Goal: Transaction & Acquisition: Purchase product/service

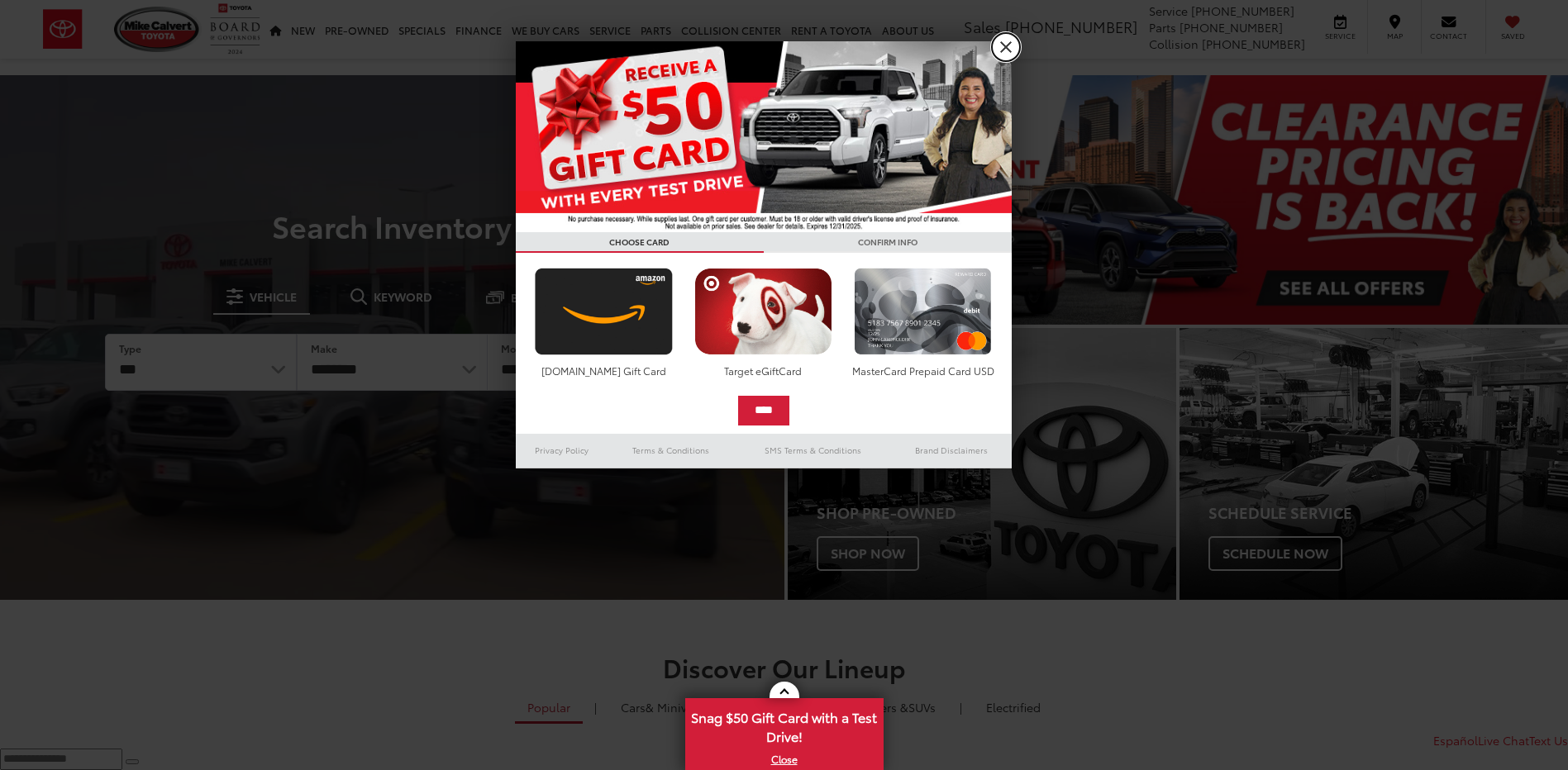
click at [1001, 43] on link "X" at bounding box center [1006, 47] width 28 height 28
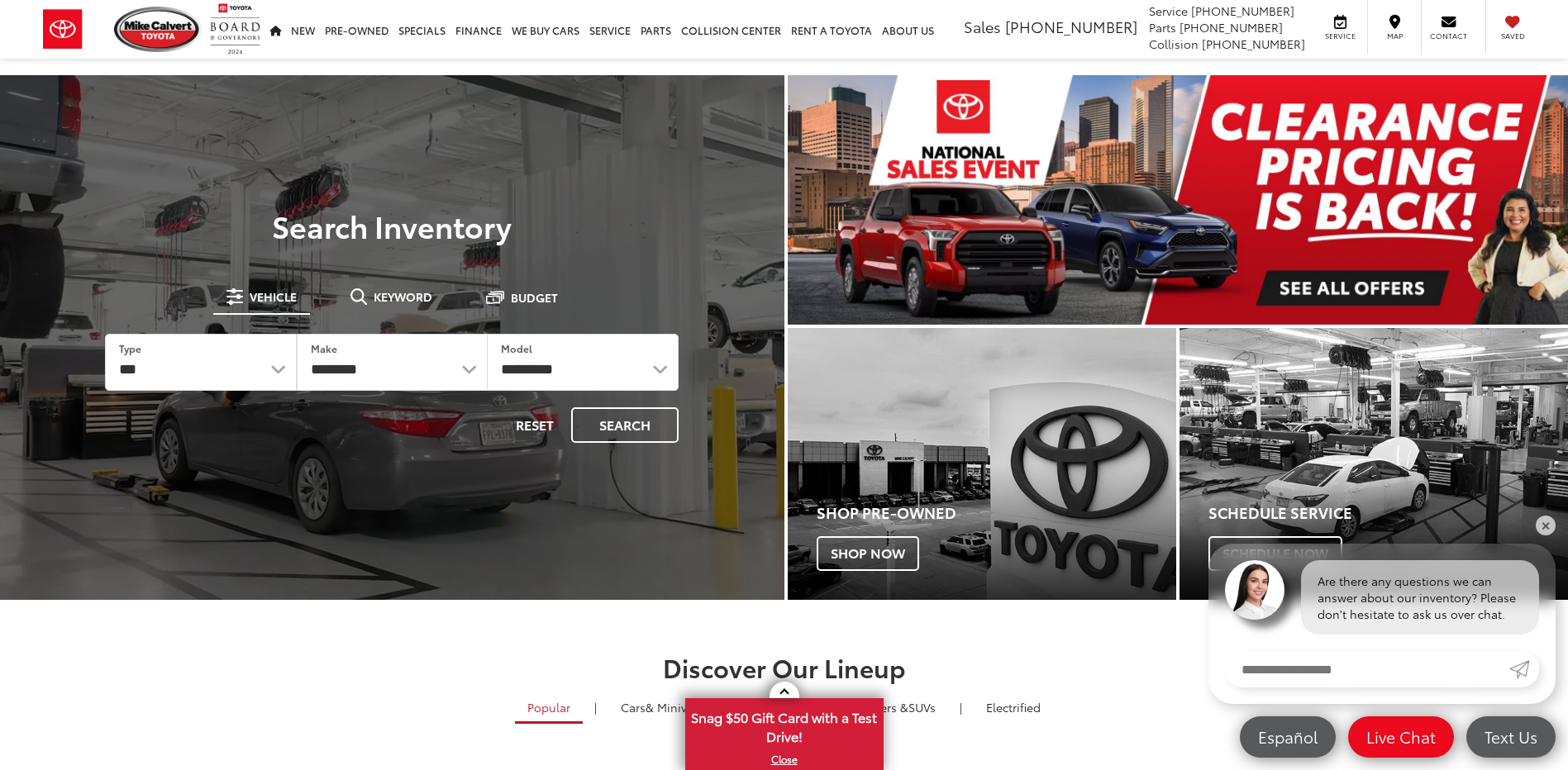
click at [362, 298] on span at bounding box center [358, 296] width 16 height 16
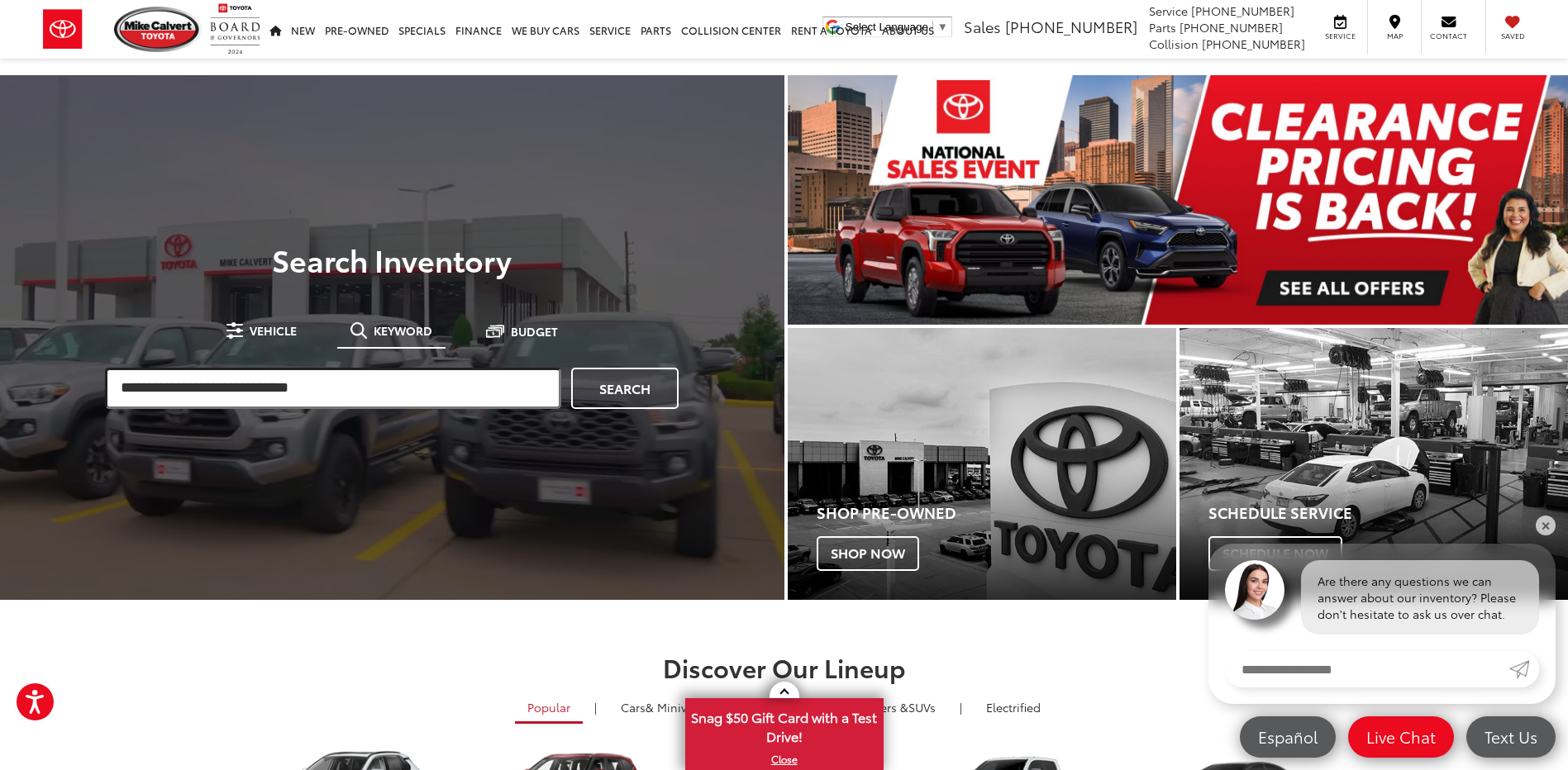
click at [199, 402] on input "search" at bounding box center [333, 389] width 456 height 42
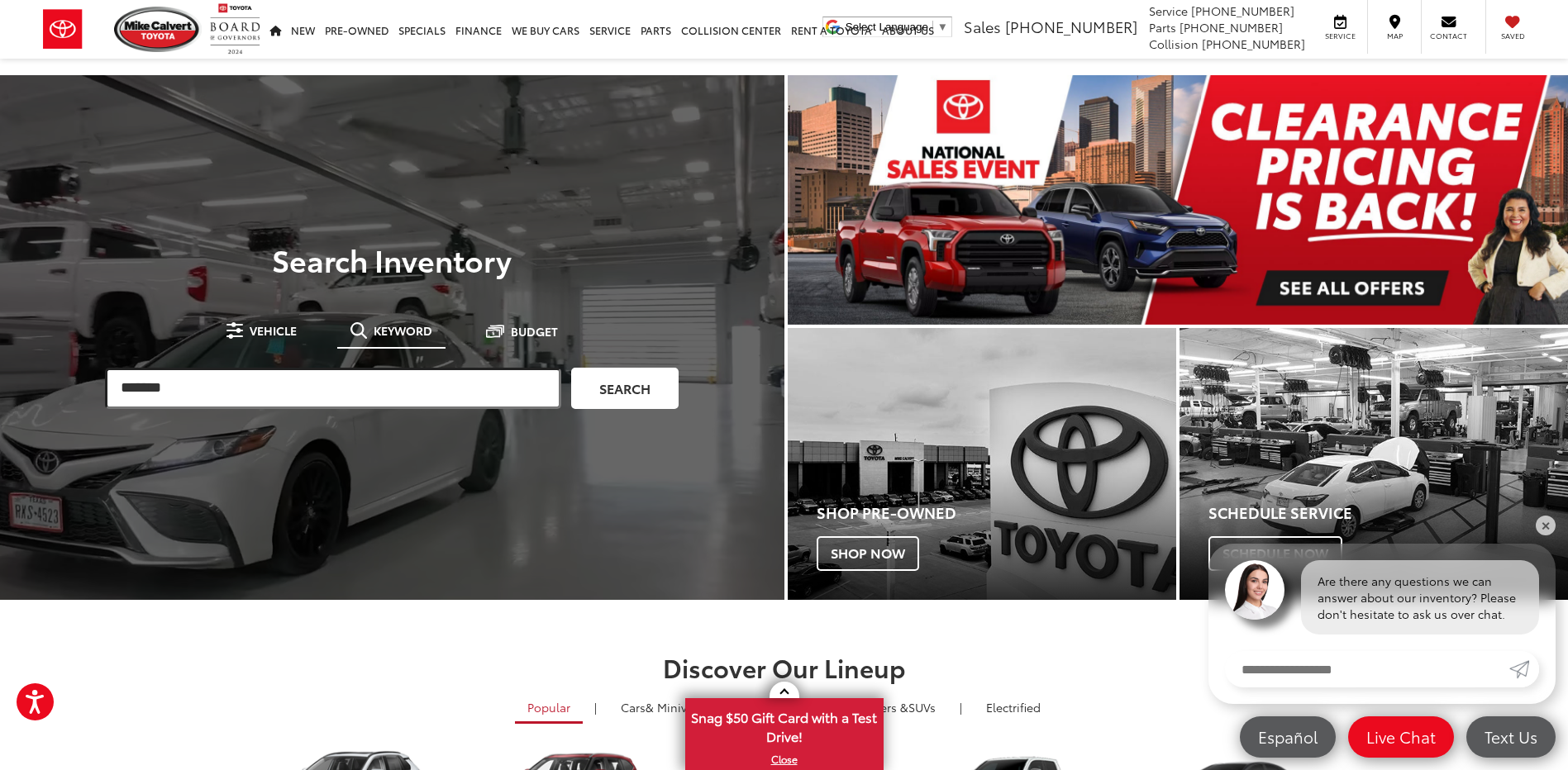
type input "*******"
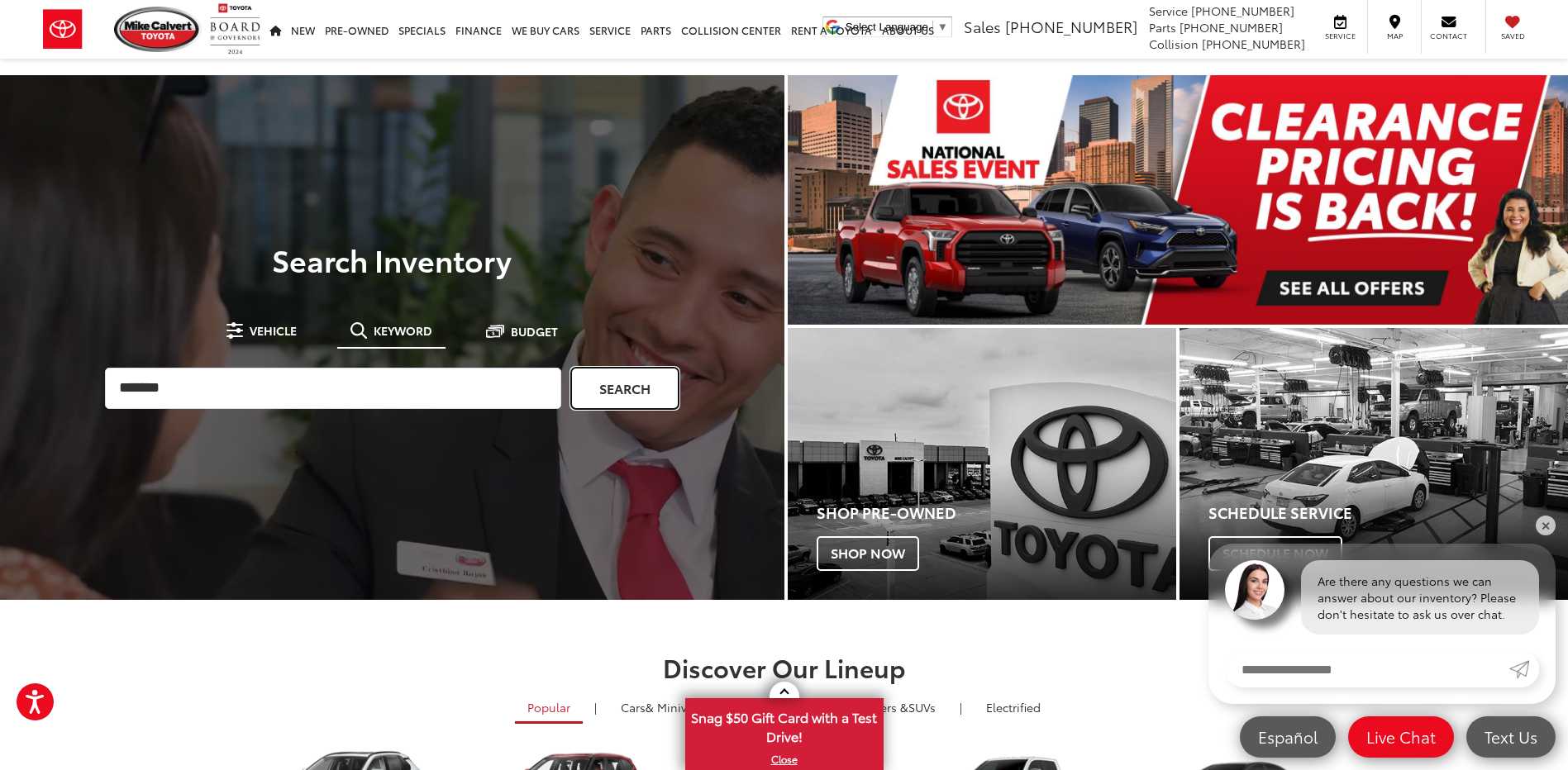
click at [605, 387] on link "Search" at bounding box center [625, 389] width 108 height 42
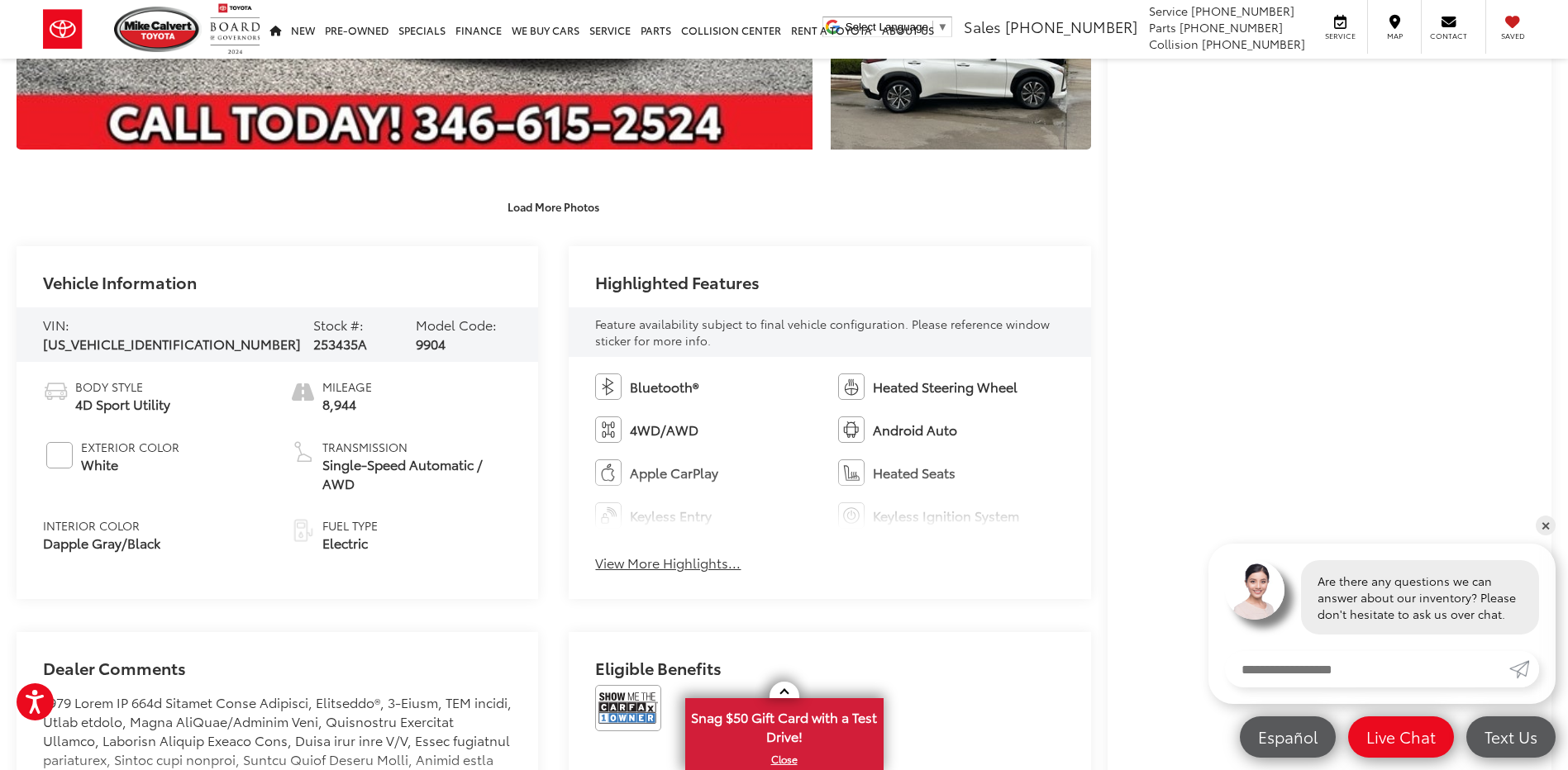
scroll to position [579, 0]
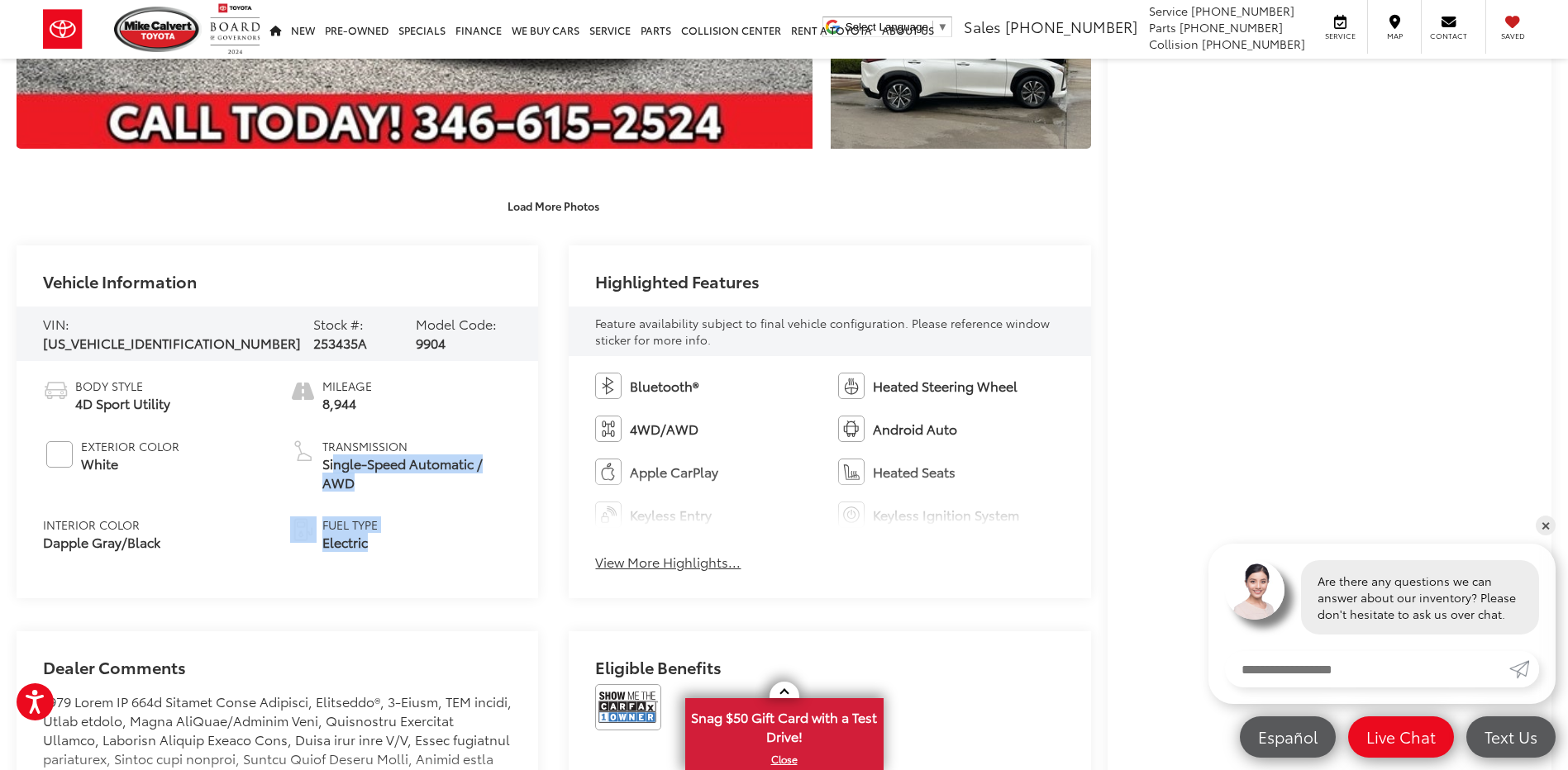
drag, startPoint x: 382, startPoint y: 537, endPoint x: 337, endPoint y: 464, distance: 85.8
click at [337, 464] on ul "Body Style 4D Sport Utility Exterior Color White Interior Color Dapple Gray/Bla…" at bounding box center [276, 464] width 468 height 174
click at [337, 464] on span "Single-Speed Automatic / AWD" at bounding box center [417, 473] width 190 height 38
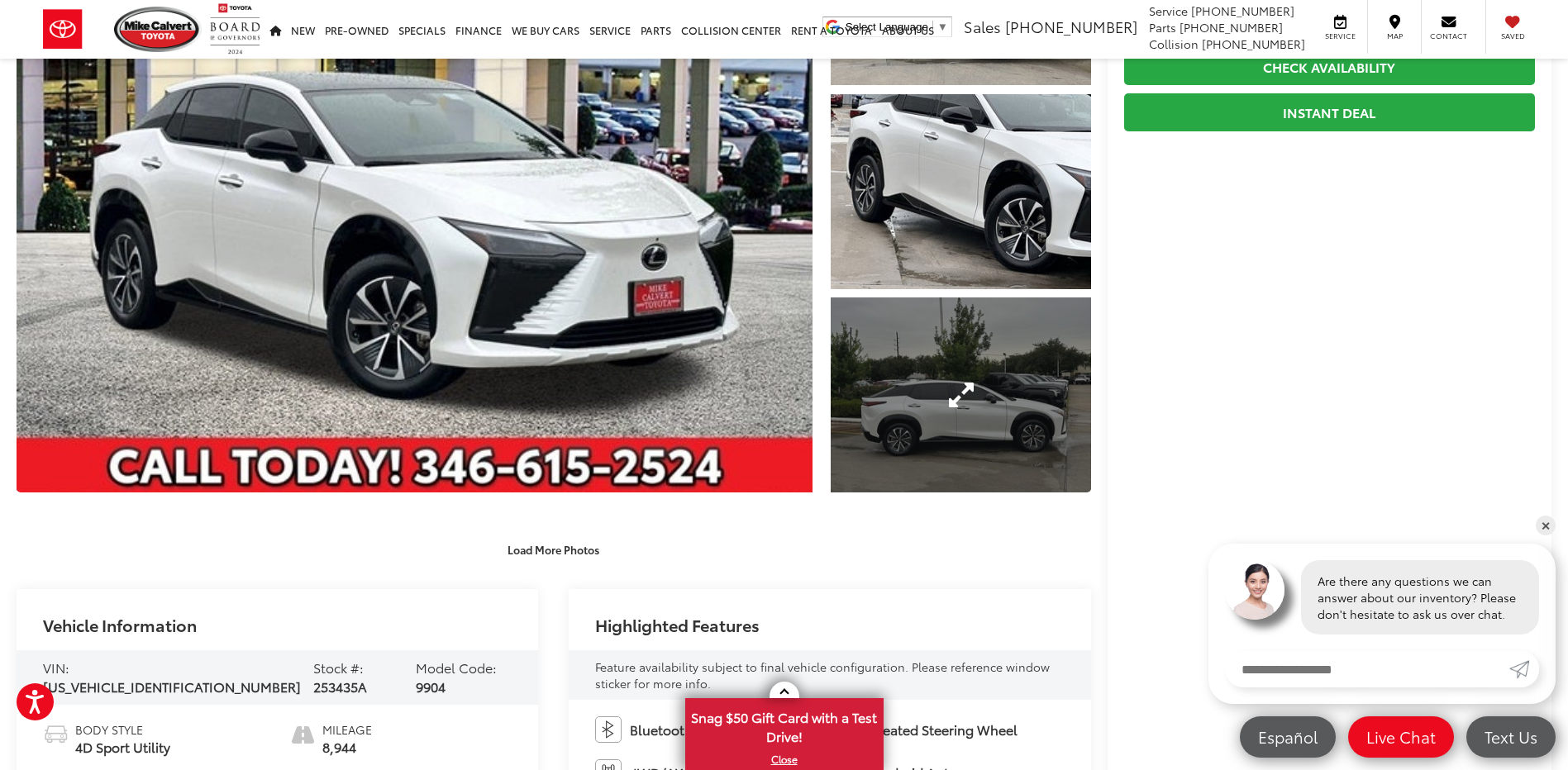
scroll to position [330, 0]
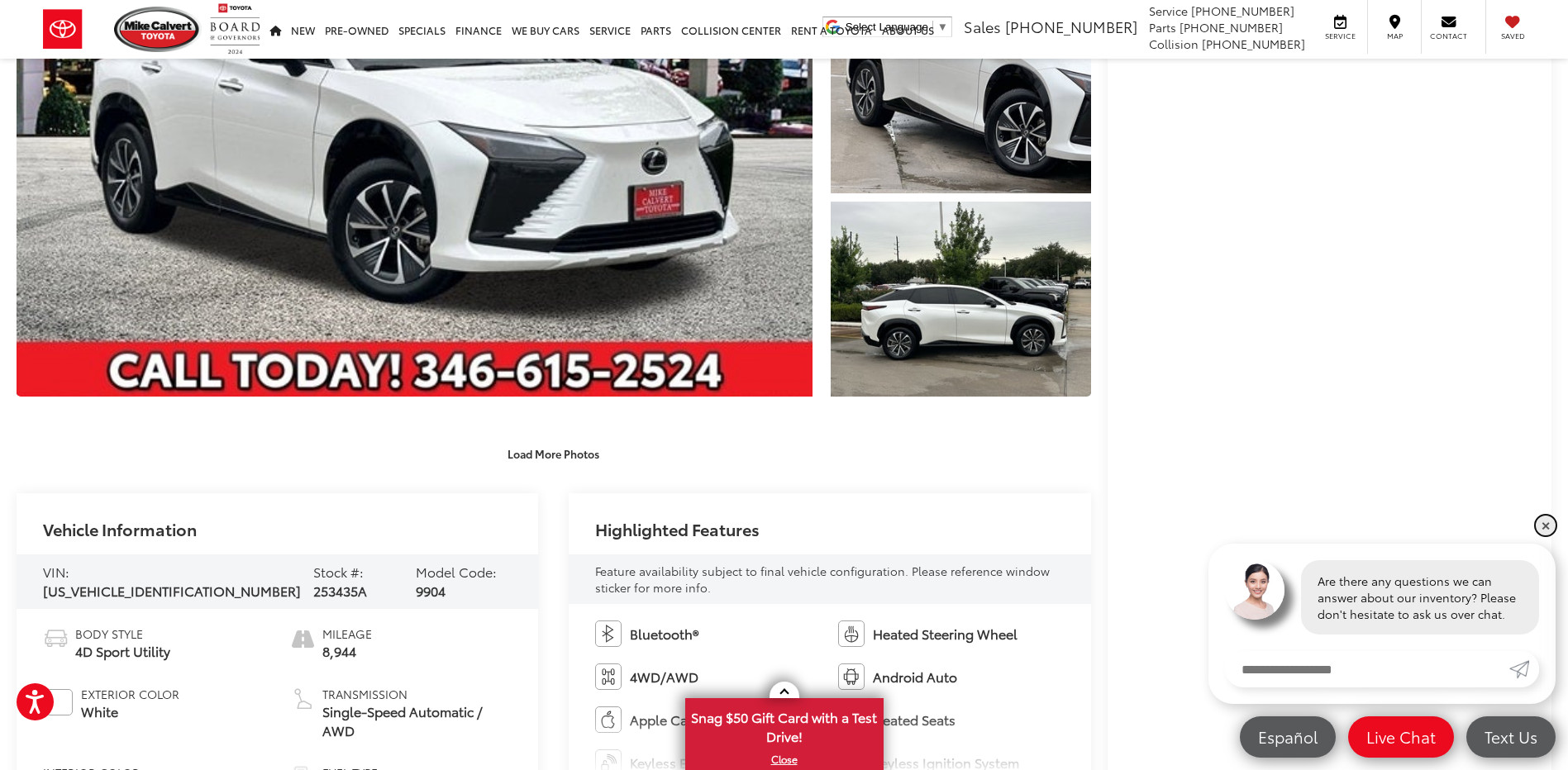
click at [1548, 528] on link "✕" at bounding box center [1545, 525] width 20 height 20
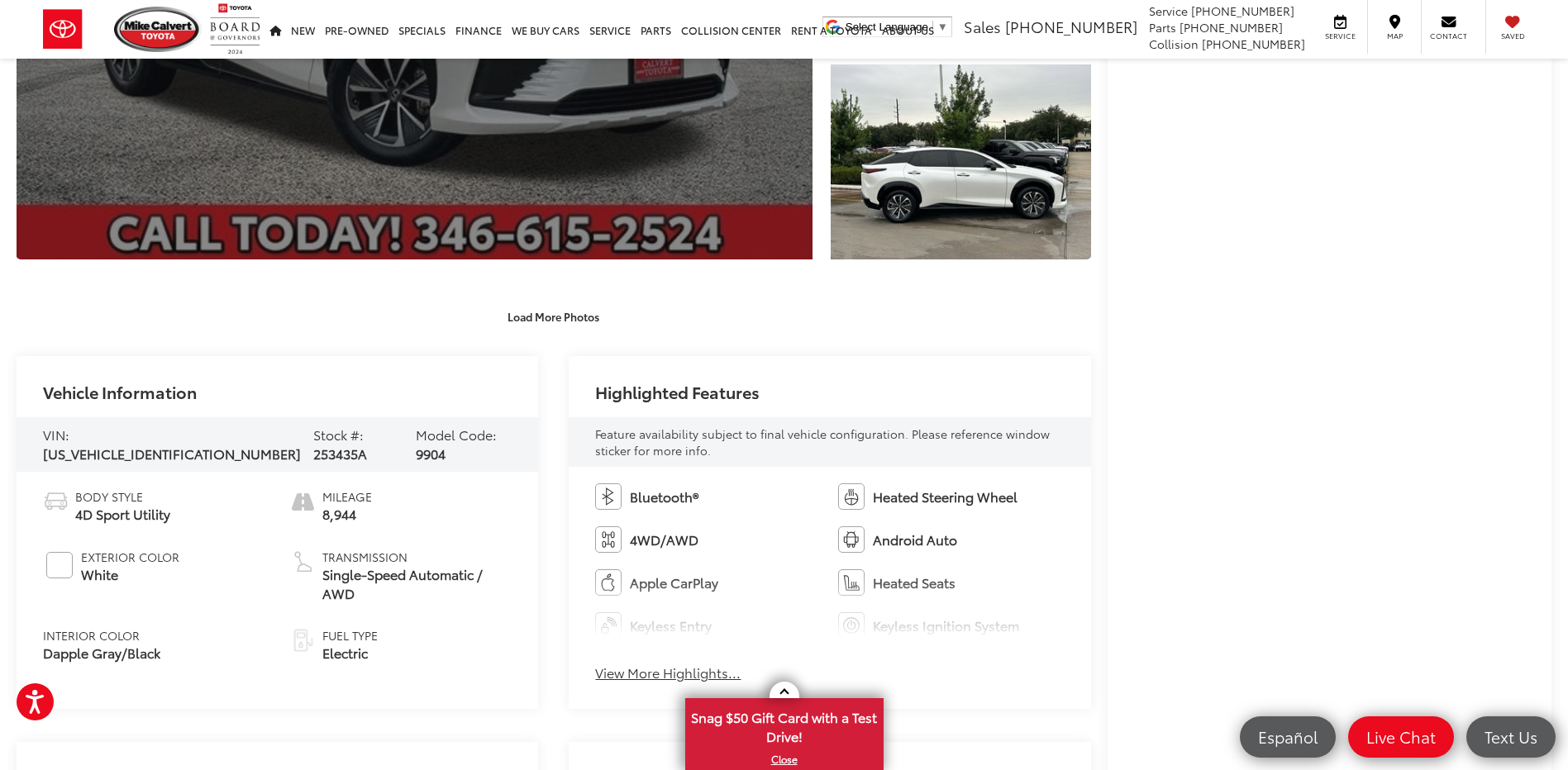
scroll to position [661, 0]
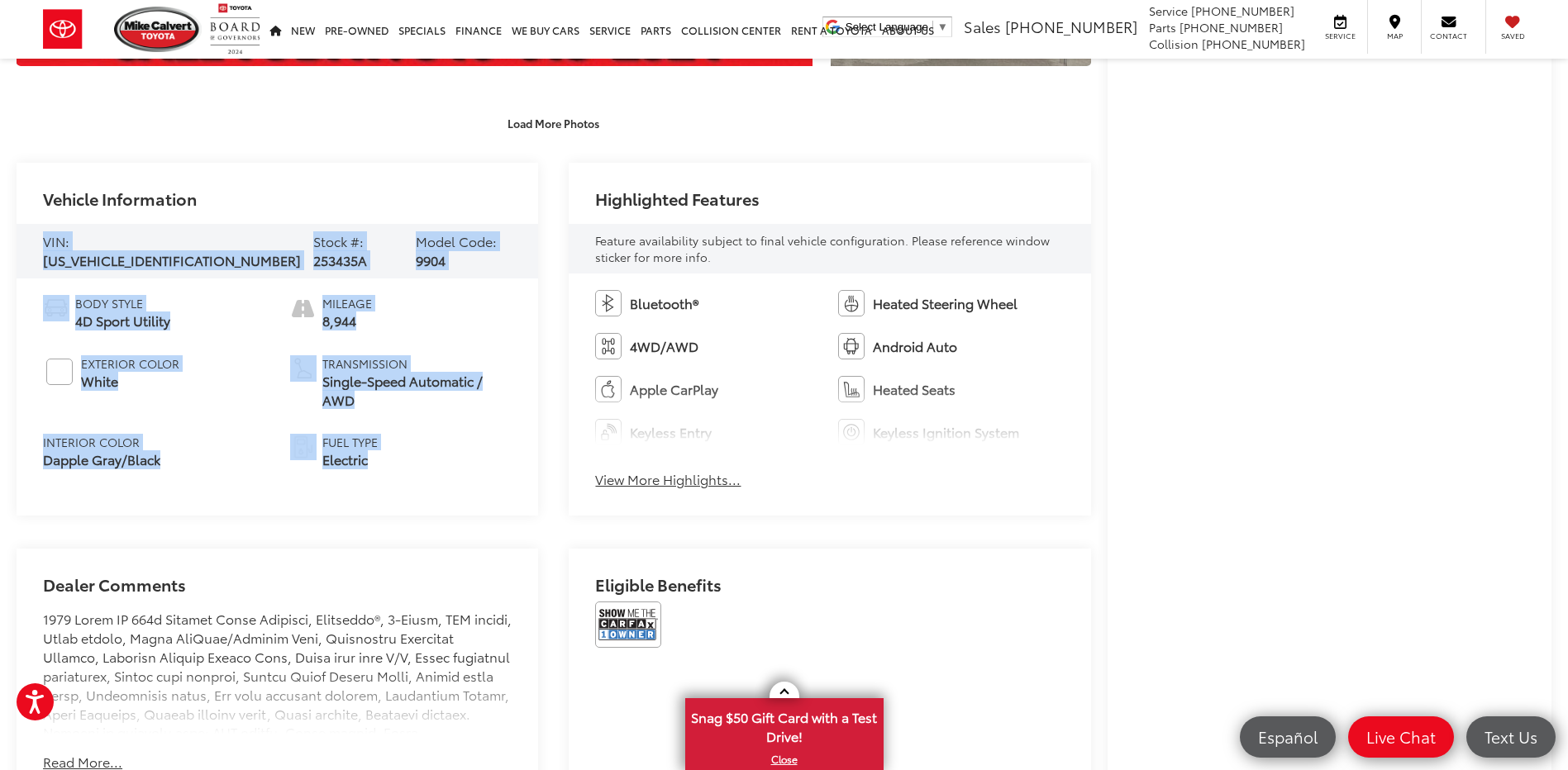
drag, startPoint x: 32, startPoint y: 271, endPoint x: 402, endPoint y: 501, distance: 435.7
click at [402, 501] on div "Vehicle Information VIN: [US_VEHICLE_IDENTIFICATION_NUMBER] Stock #: 253435A Mo…" at bounding box center [276, 339] width 521 height 353
drag, startPoint x: 404, startPoint y: 499, endPoint x: 406, endPoint y: 477, distance: 22.1
click at [406, 477] on div "Body Style 4D Sport Utility Exterior Color White Interior Color Dapple Gray/Bla…" at bounding box center [276, 391] width 521 height 225
drag, startPoint x: 406, startPoint y: 477, endPoint x: 51, endPoint y: 294, distance: 399.4
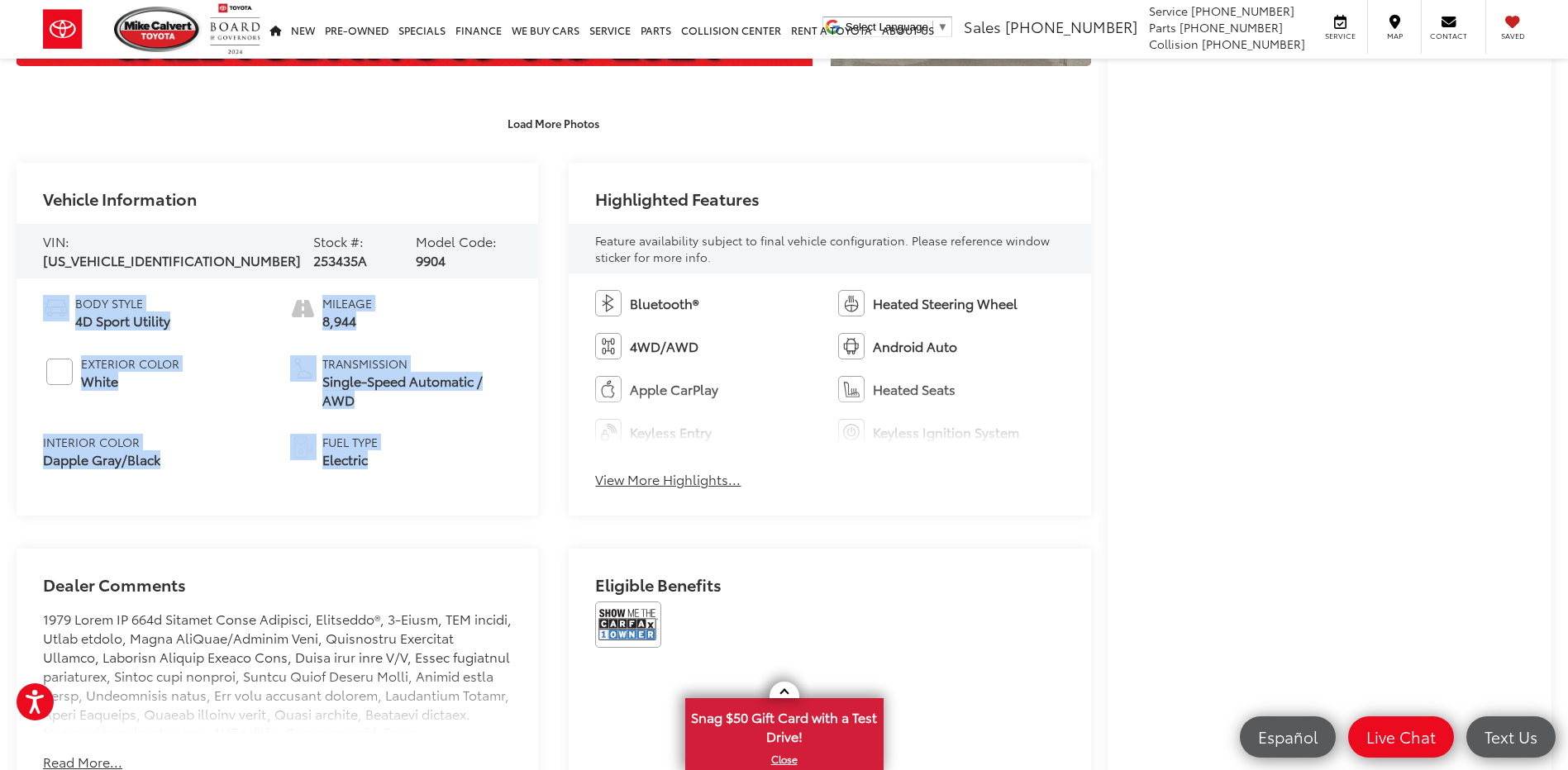
click at [51, 294] on div "Body Style 4D Sport Utility Exterior Color White Interior Color Dapple Gray/Bla…" at bounding box center [276, 391] width 521 height 225
drag, startPoint x: 51, startPoint y: 294, endPoint x: 59, endPoint y: 276, distance: 19.7
click at [59, 278] on div "Body Style 4D Sport Utility Exterior Color White Interior Color Dapple Gray/Bla…" at bounding box center [276, 391] width 521 height 225
drag, startPoint x: 59, startPoint y: 276, endPoint x: 382, endPoint y: 454, distance: 368.8
click at [382, 454] on div "Body Style 4D Sport Utility Exterior Color White Interior Color Dapple Gray/Bla…" at bounding box center [276, 391] width 521 height 225
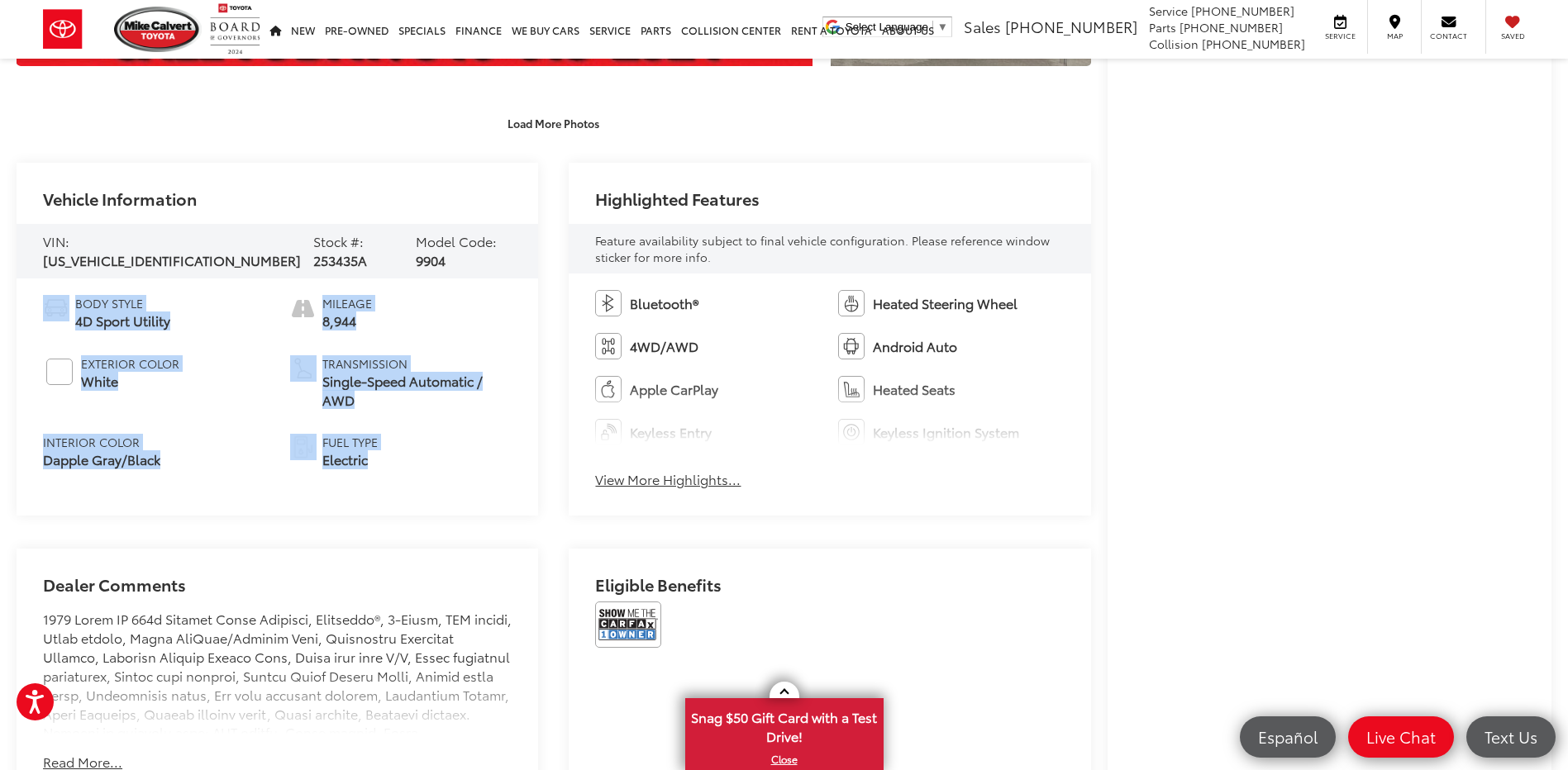
click at [382, 454] on li "Fuel Type Electric" at bounding box center [401, 452] width 222 height 36
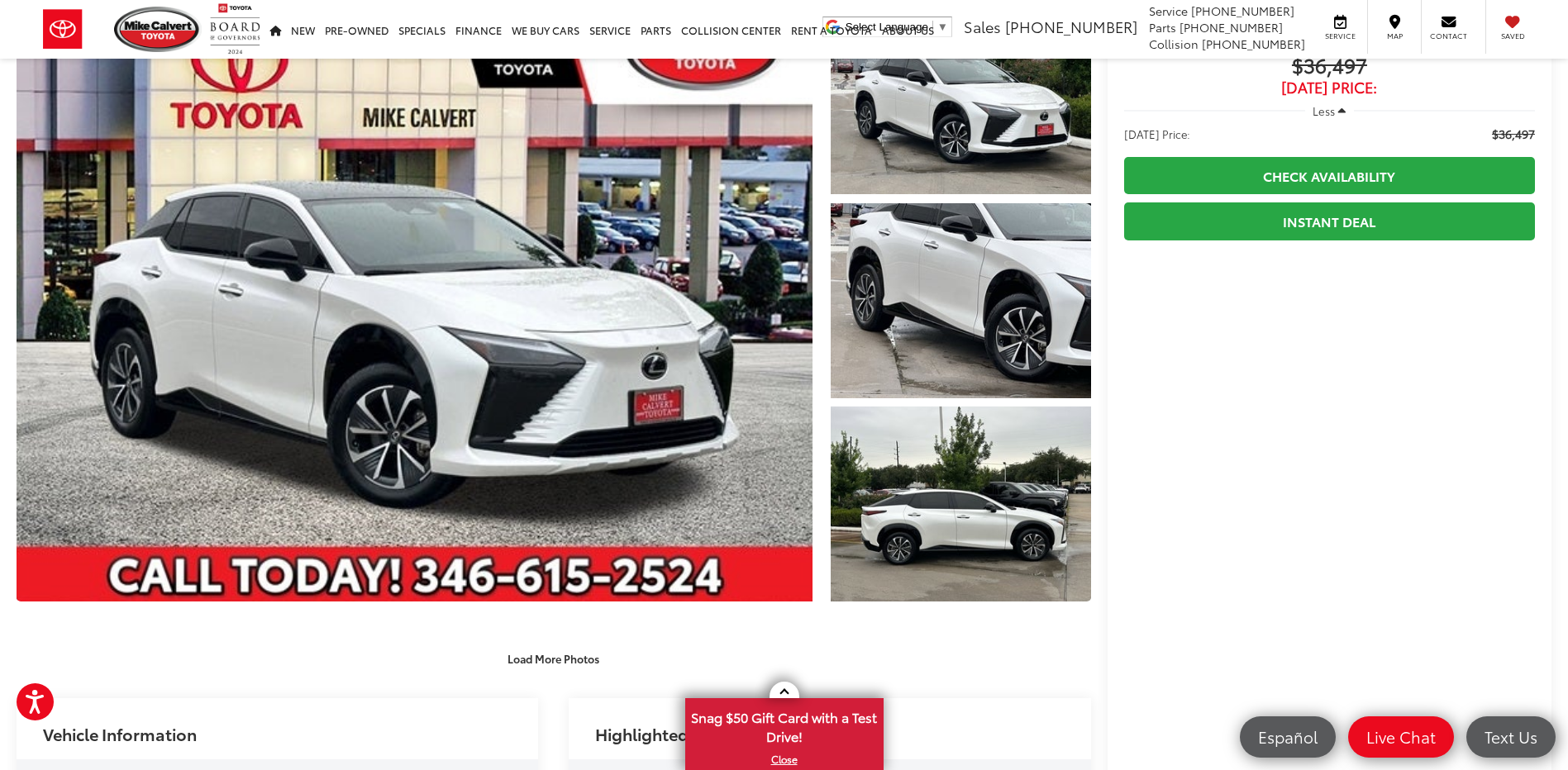
scroll to position [0, 0]
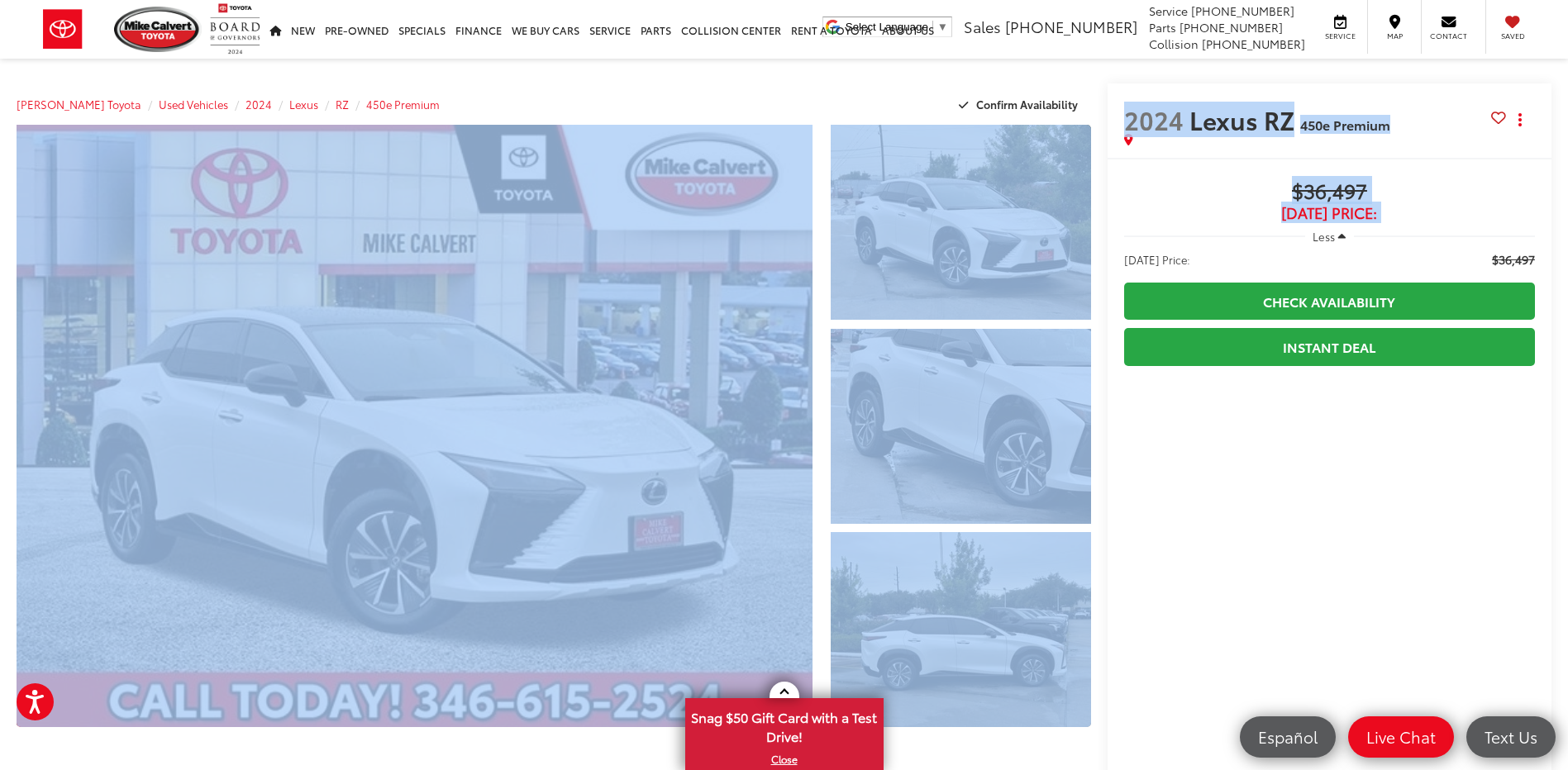
drag, startPoint x: 520, startPoint y: 76, endPoint x: 1252, endPoint y: 235, distance: 749.1
drag, startPoint x: 1252, startPoint y: 235, endPoint x: 1220, endPoint y: 207, distance: 42.5
click at [1220, 207] on span "[DATE] Price:" at bounding box center [1330, 213] width 411 height 16
drag, startPoint x: 947, startPoint y: 166, endPoint x: 1351, endPoint y: 233, distance: 409.5
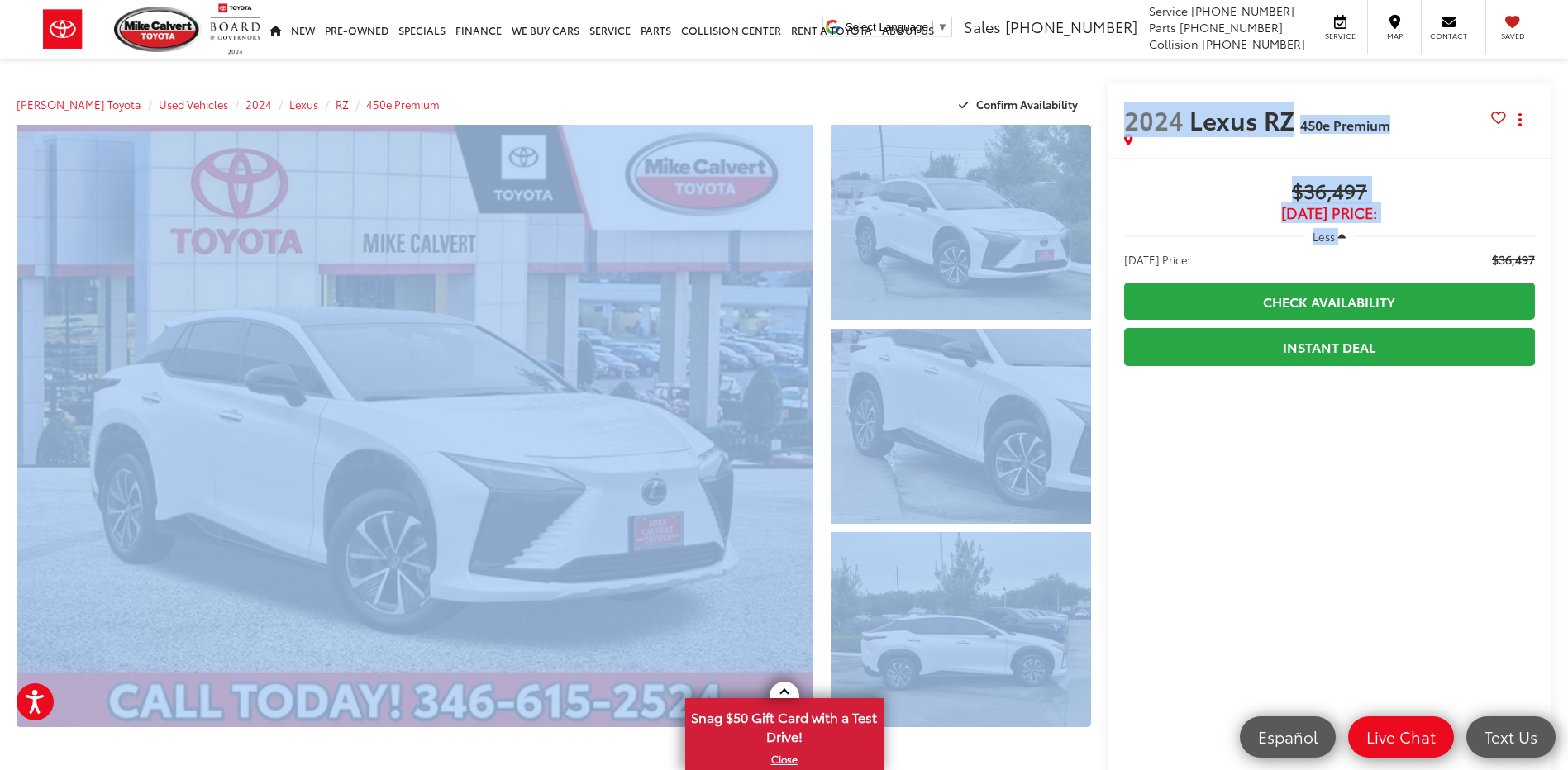
drag, startPoint x: 1351, startPoint y: 233, endPoint x: 1200, endPoint y: 225, distance: 151.2
click at [1200, 225] on div "Less" at bounding box center [1330, 236] width 411 height 29
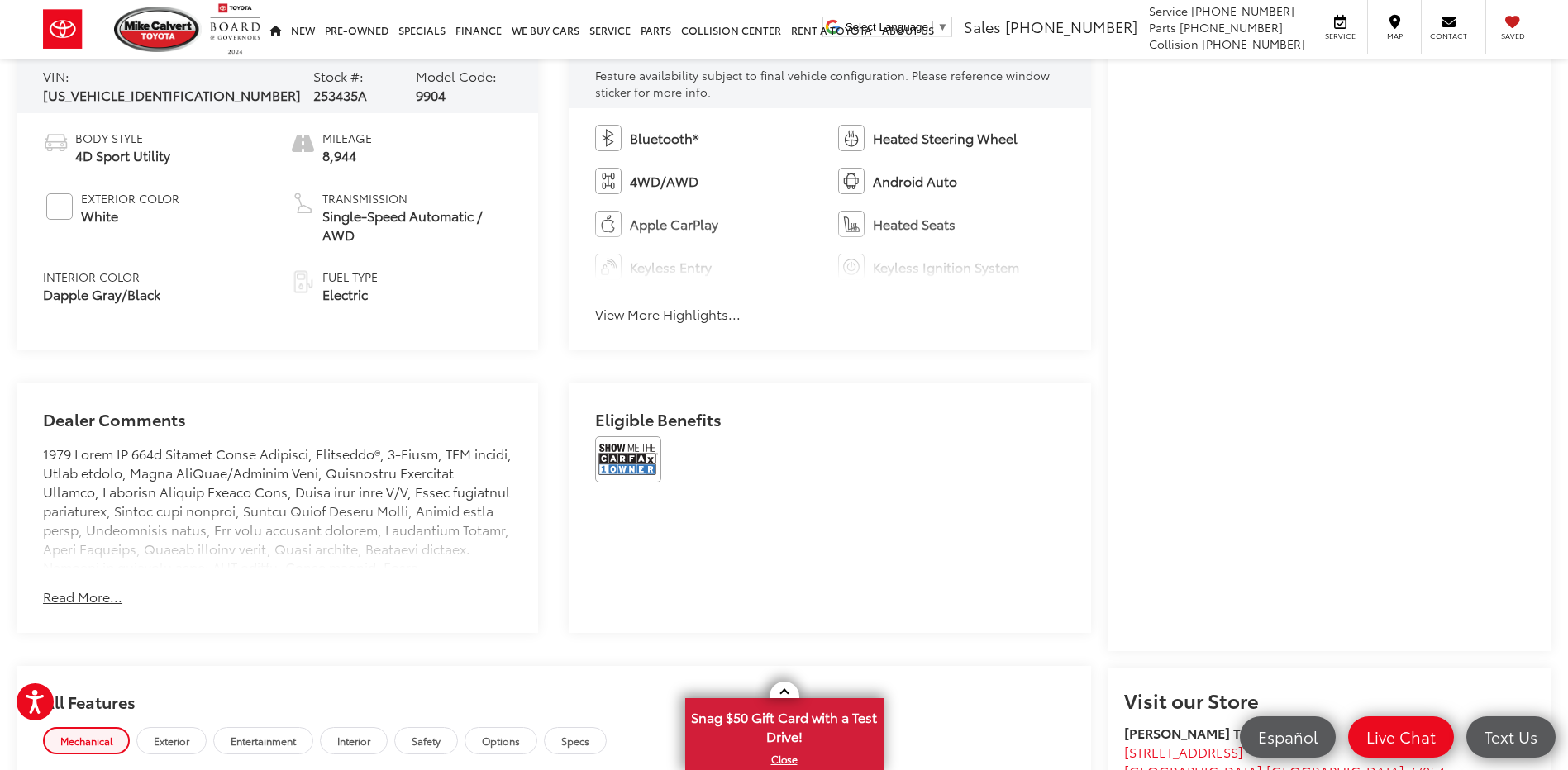
scroll to position [1157, 0]
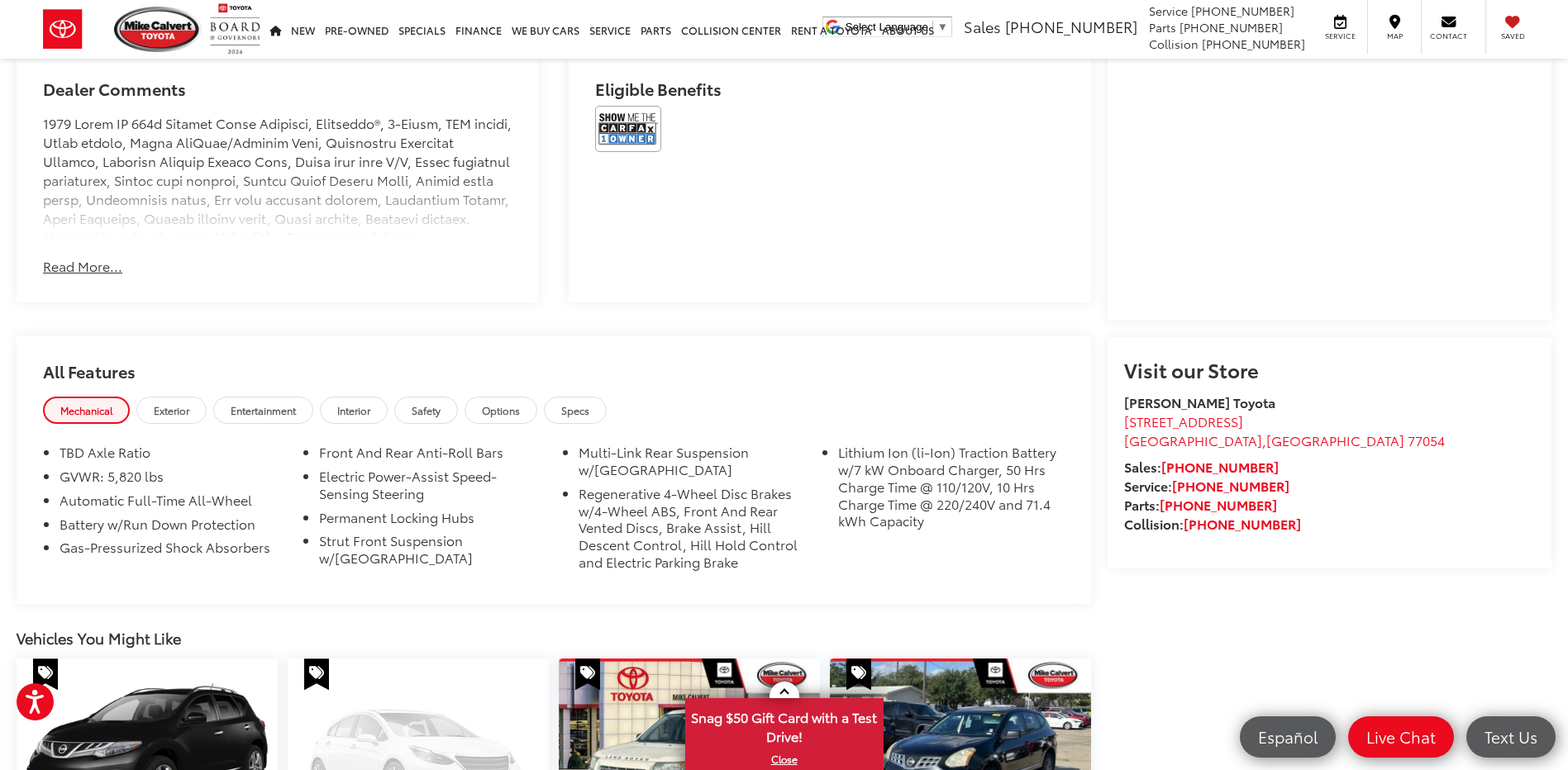
click at [81, 270] on button "Read More..." at bounding box center [82, 267] width 79 height 19
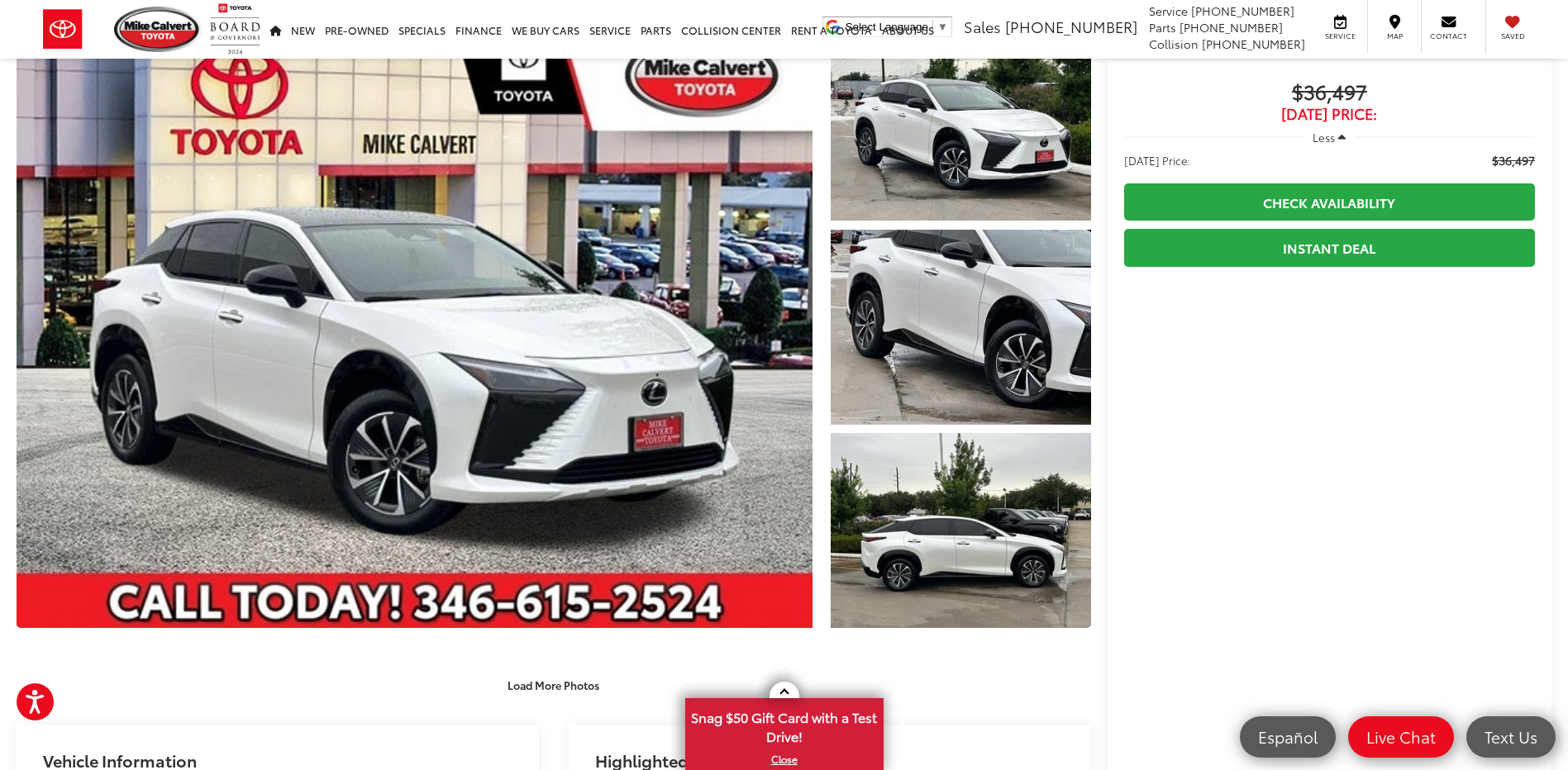
scroll to position [0, 0]
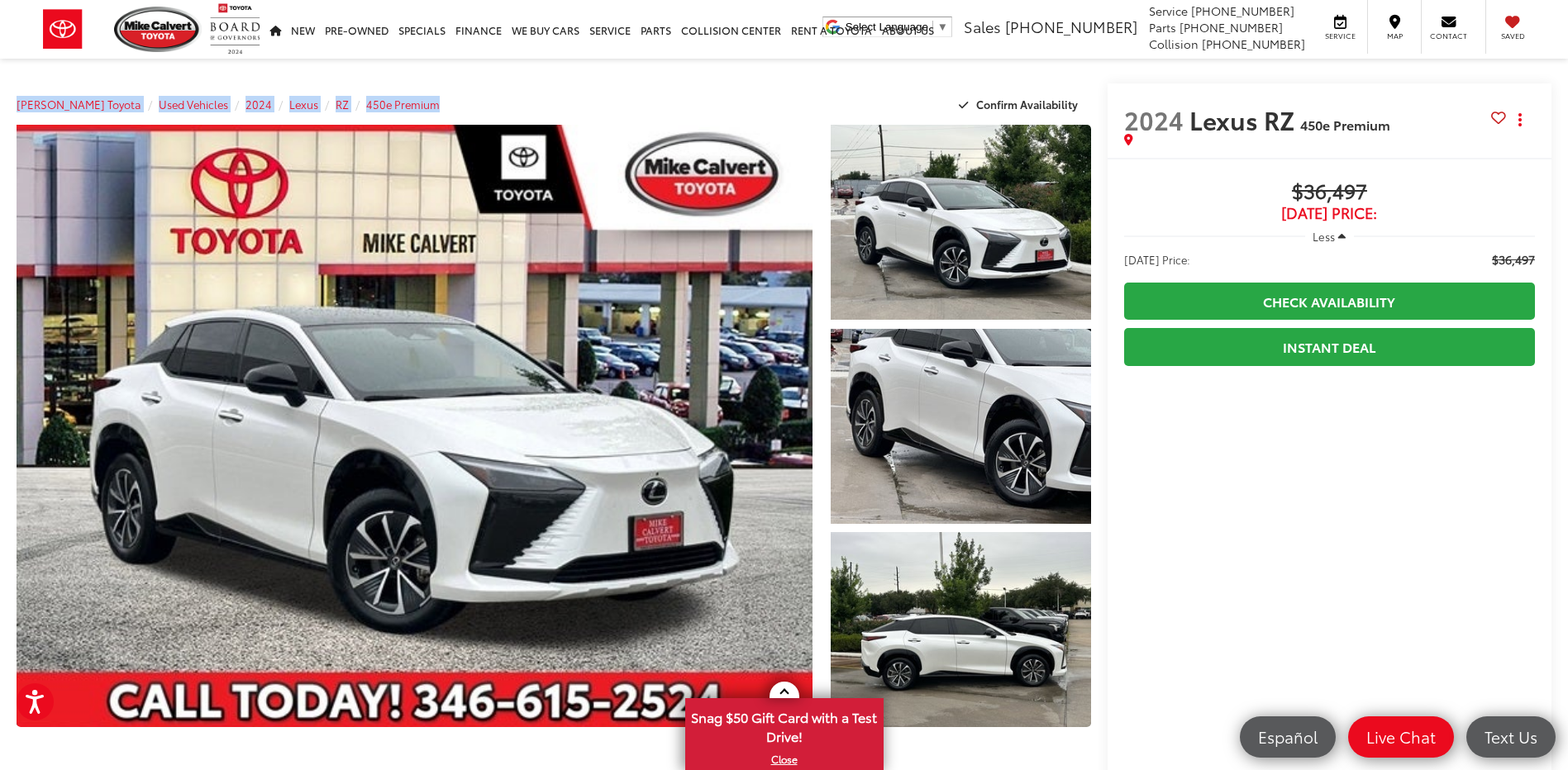
drag, startPoint x: 112, startPoint y: 85, endPoint x: 501, endPoint y: 108, distance: 389.7
click at [501, 108] on div "[PERSON_NAME] Toyota Used Vehicles 2024 Lexus RZ 450e Premium Confirm Availabil…" at bounding box center [554, 104] width 1075 height 42
click at [501, 106] on div "[PERSON_NAME] Toyota Used Vehicles 2024 Lexus RZ 450e Premium Confirm Availabil…" at bounding box center [554, 104] width 1075 height 42
drag, startPoint x: 172, startPoint y: 76, endPoint x: 549, endPoint y: 103, distance: 378.0
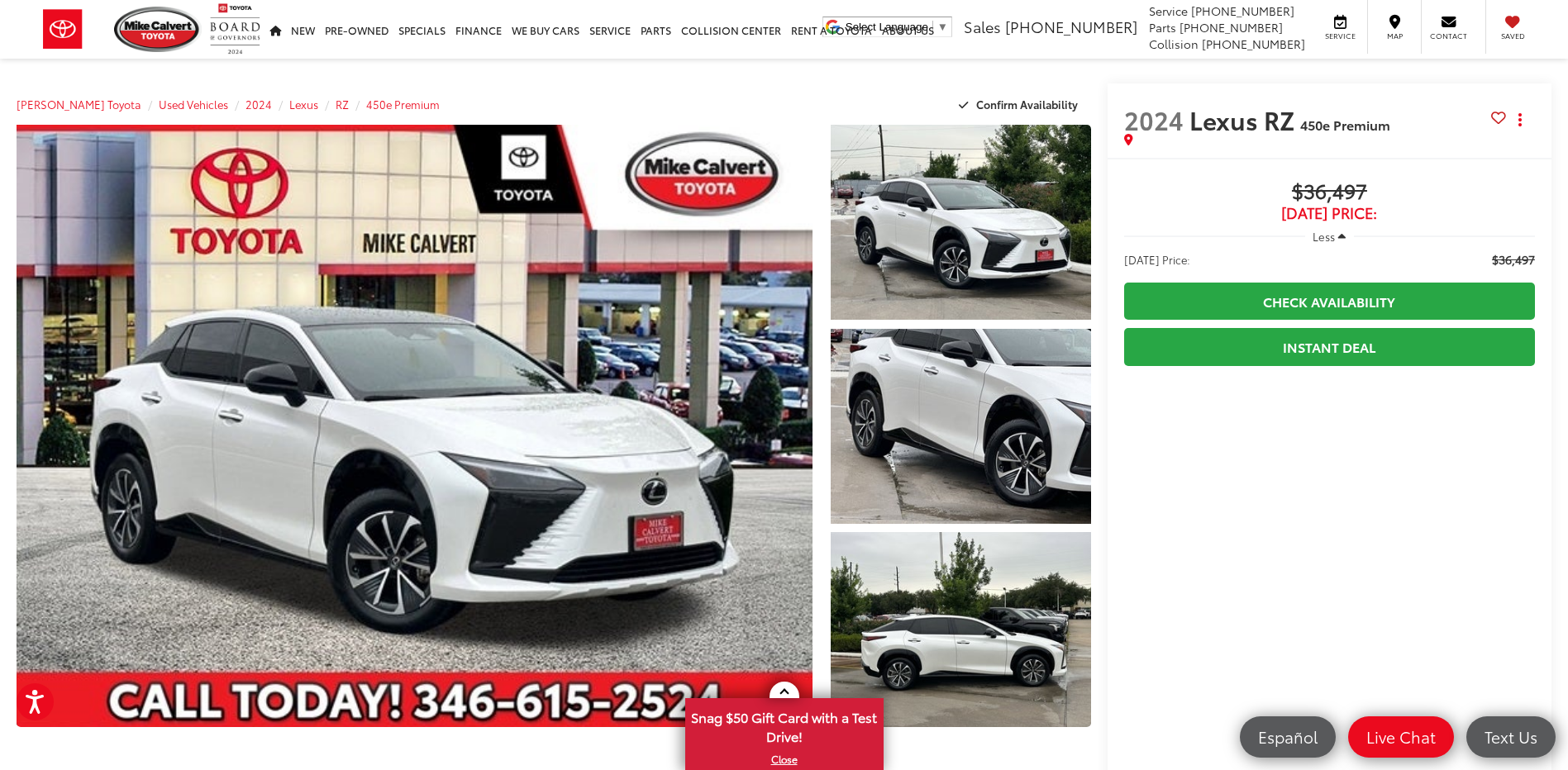
drag, startPoint x: 549, startPoint y: 103, endPoint x: 432, endPoint y: 79, distance: 119.4
drag, startPoint x: 18, startPoint y: 81, endPoint x: 463, endPoint y: 97, distance: 445.3
click at [441, 91] on div "[PERSON_NAME] Toyota Used Vehicles 2024 Lexus RZ 450e Premium Confirm Availabil…" at bounding box center [554, 104] width 1075 height 42
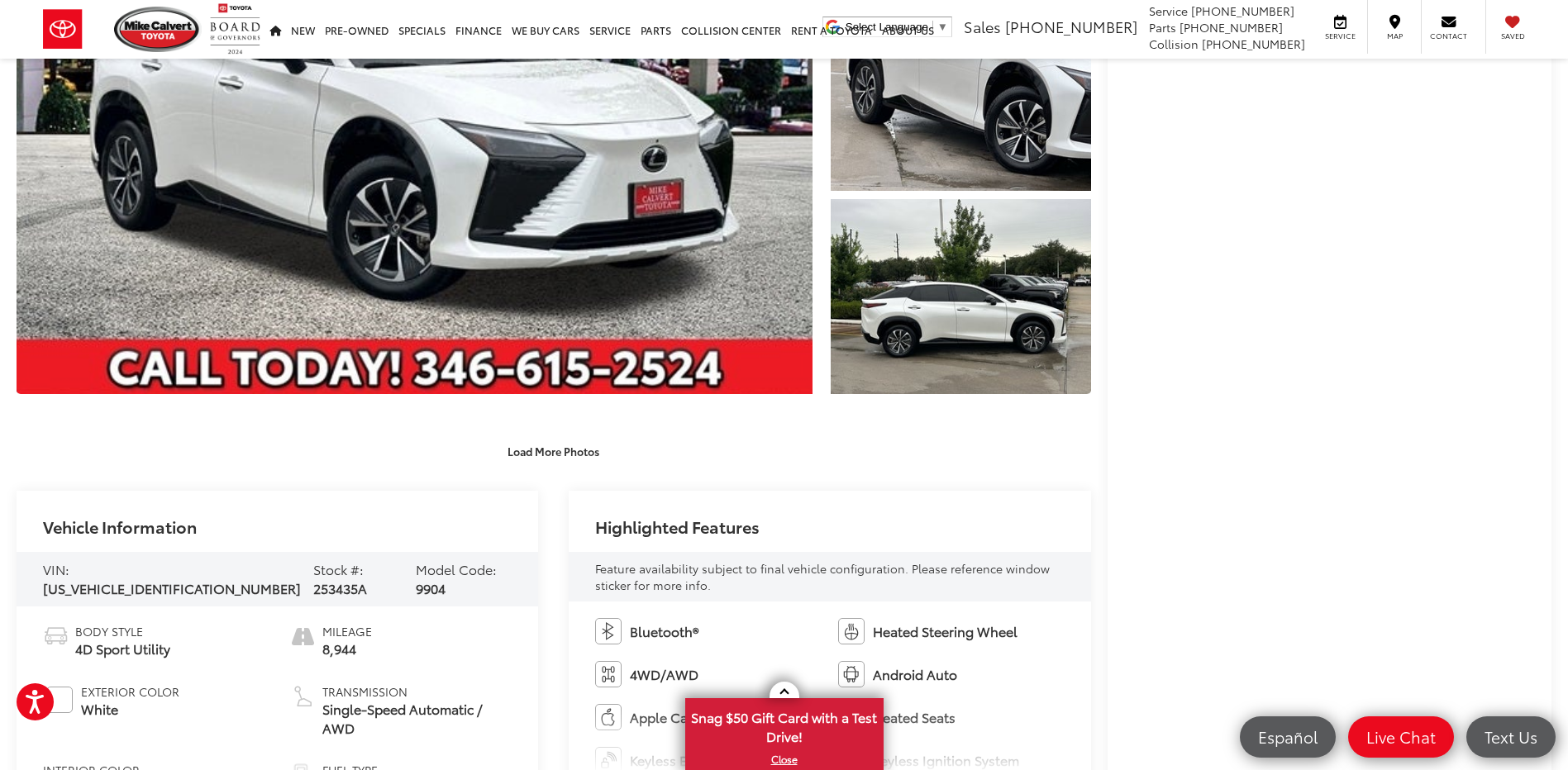
scroll to position [331, 0]
